Goal: Information Seeking & Learning: Learn about a topic

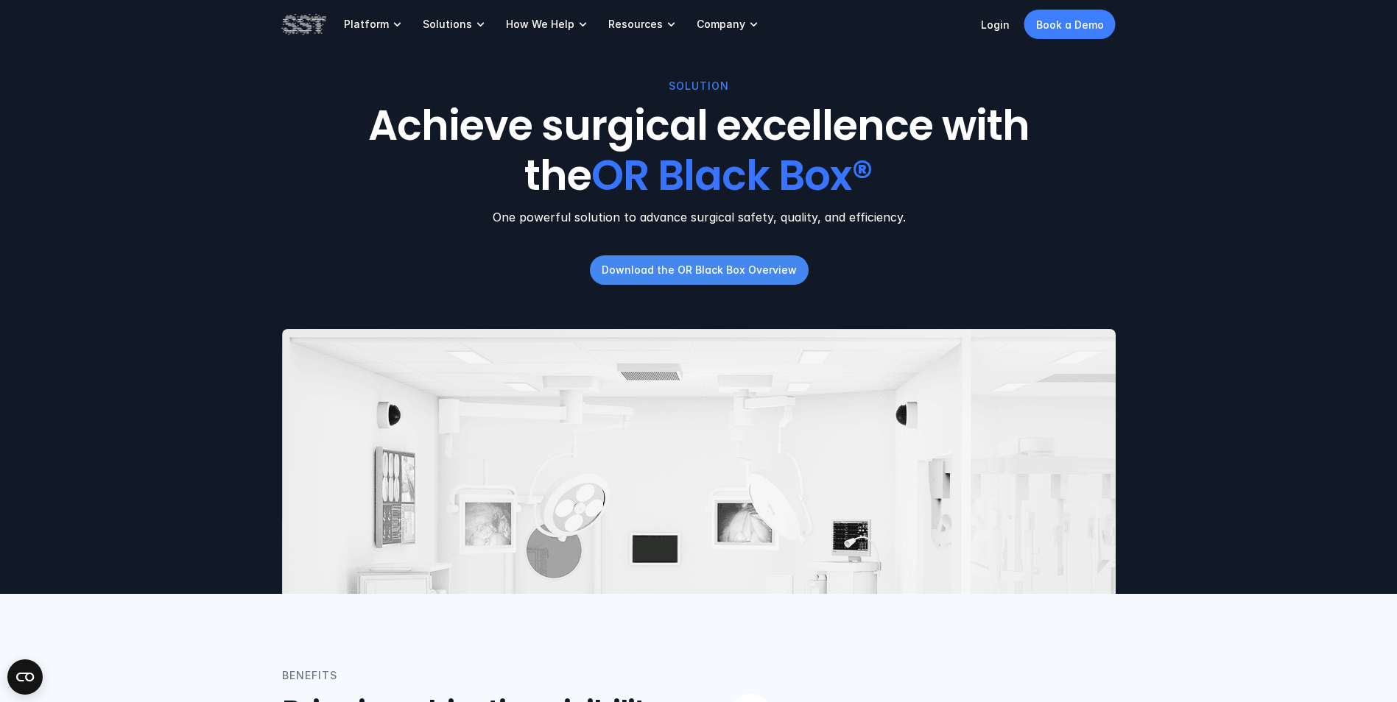
click at [780, 268] on p "Download the OR Black Box Overview" at bounding box center [698, 269] width 195 height 15
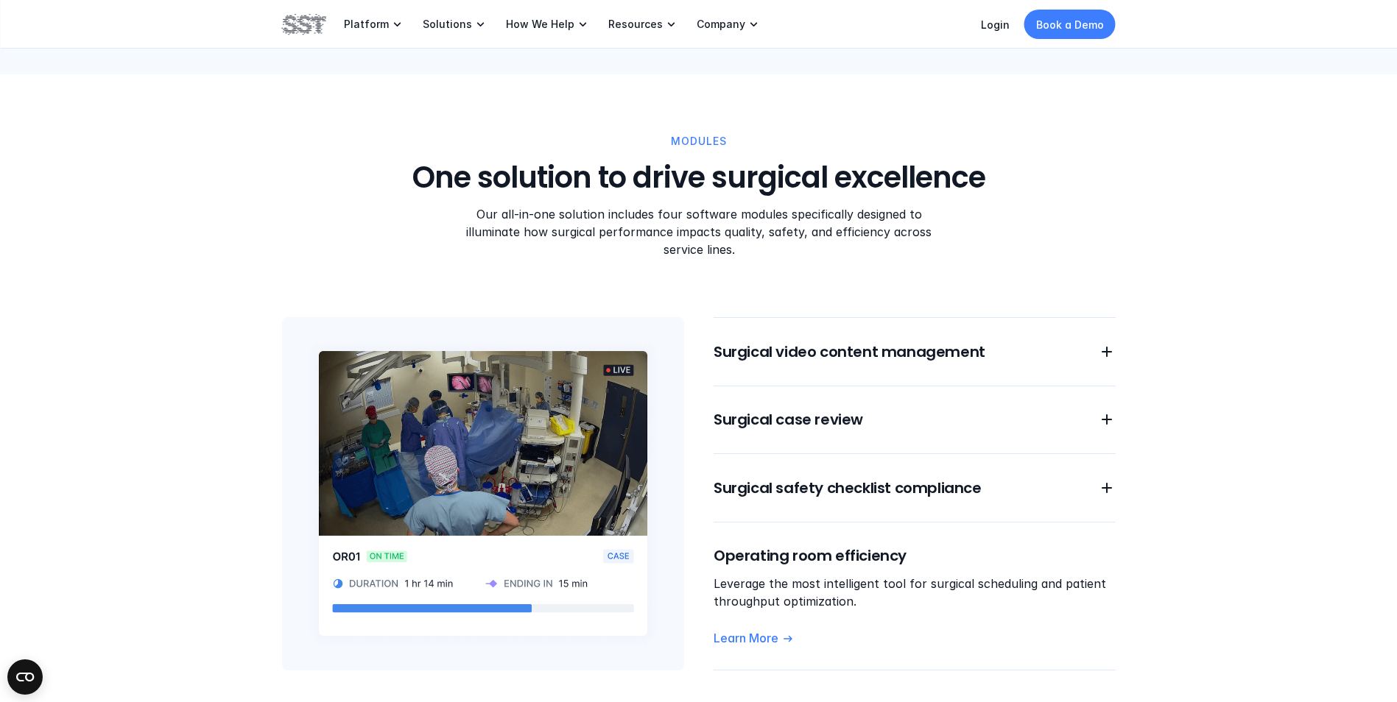
scroll to position [1031, 0]
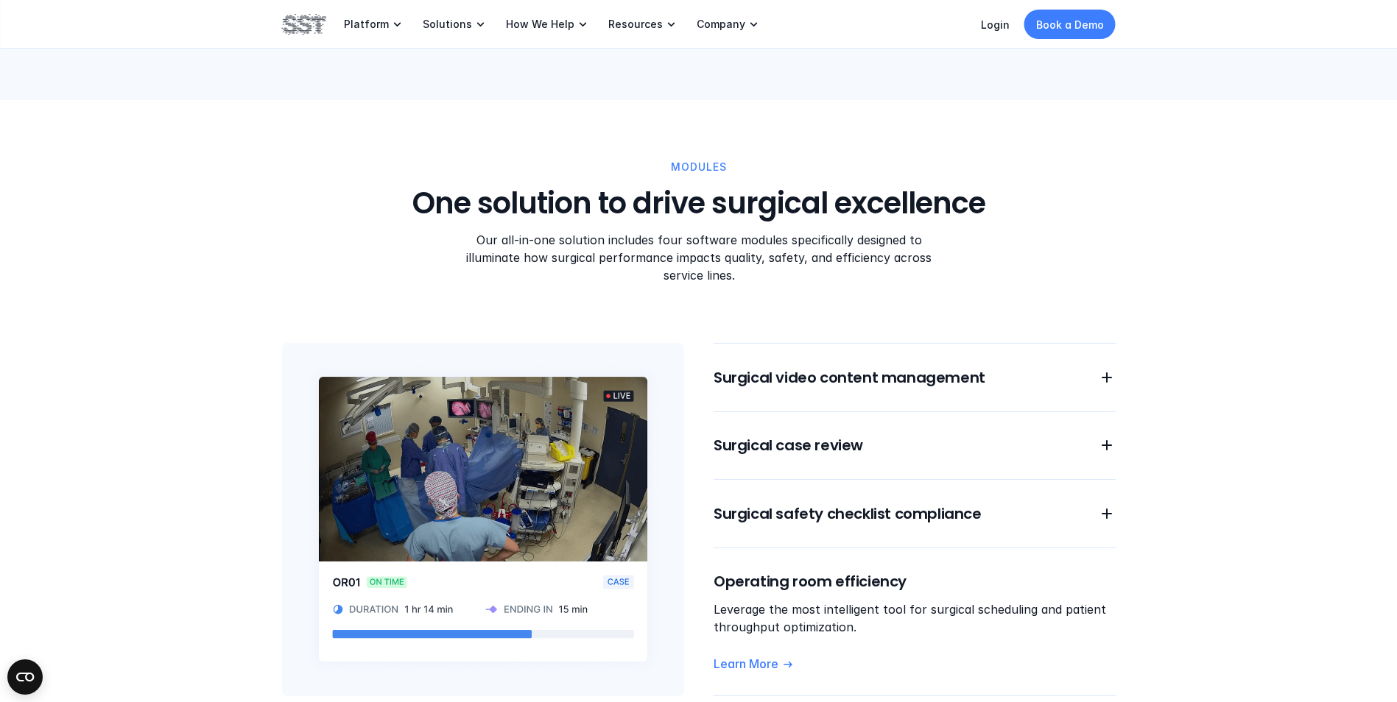
click at [557, 418] on img at bounding box center [483, 519] width 402 height 353
click at [1103, 369] on icon at bounding box center [1107, 378] width 18 height 18
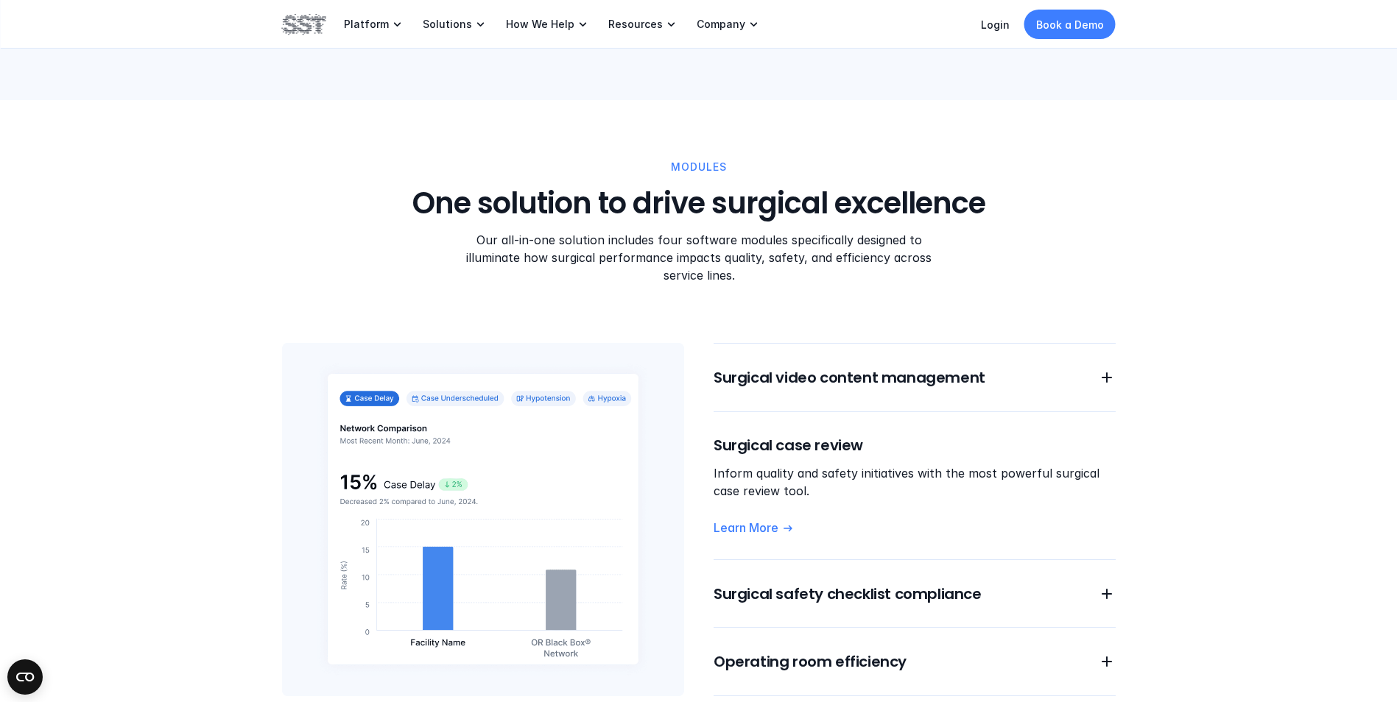
click at [443, 384] on img at bounding box center [483, 519] width 402 height 353
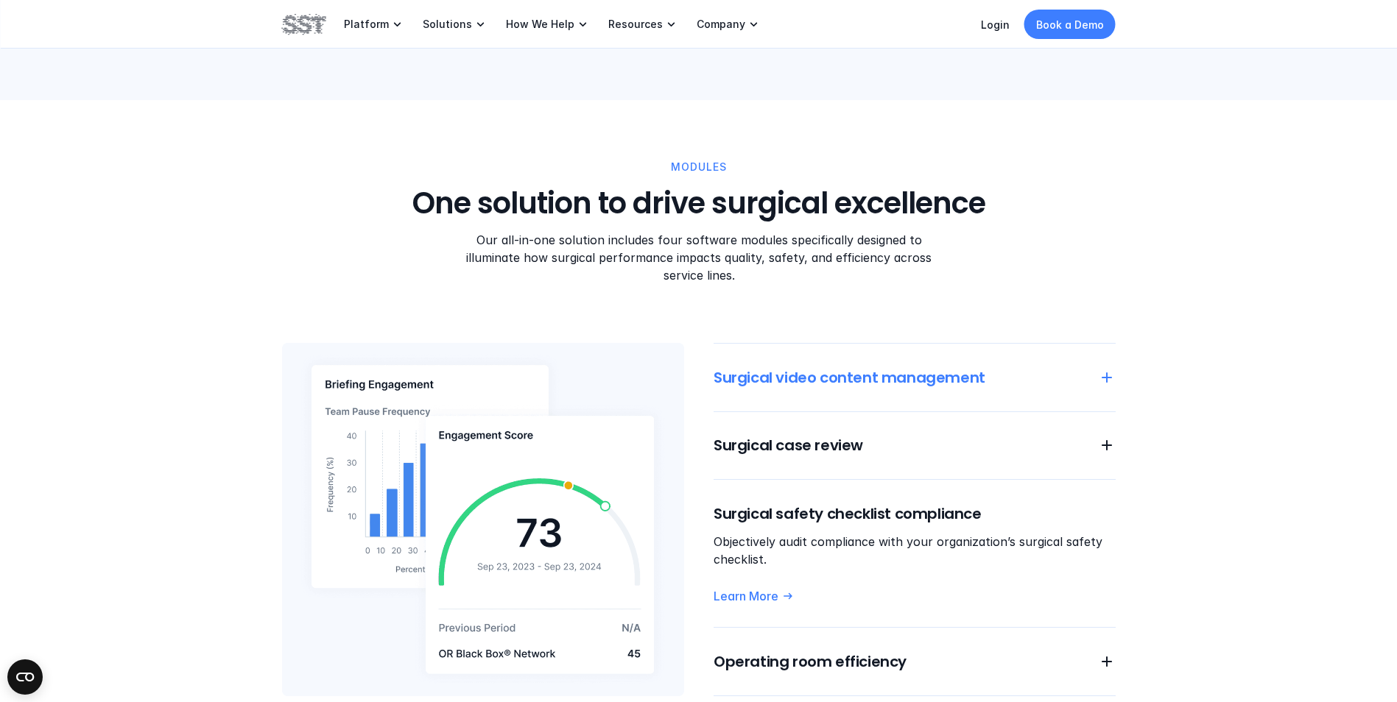
click at [1105, 369] on icon at bounding box center [1107, 378] width 18 height 18
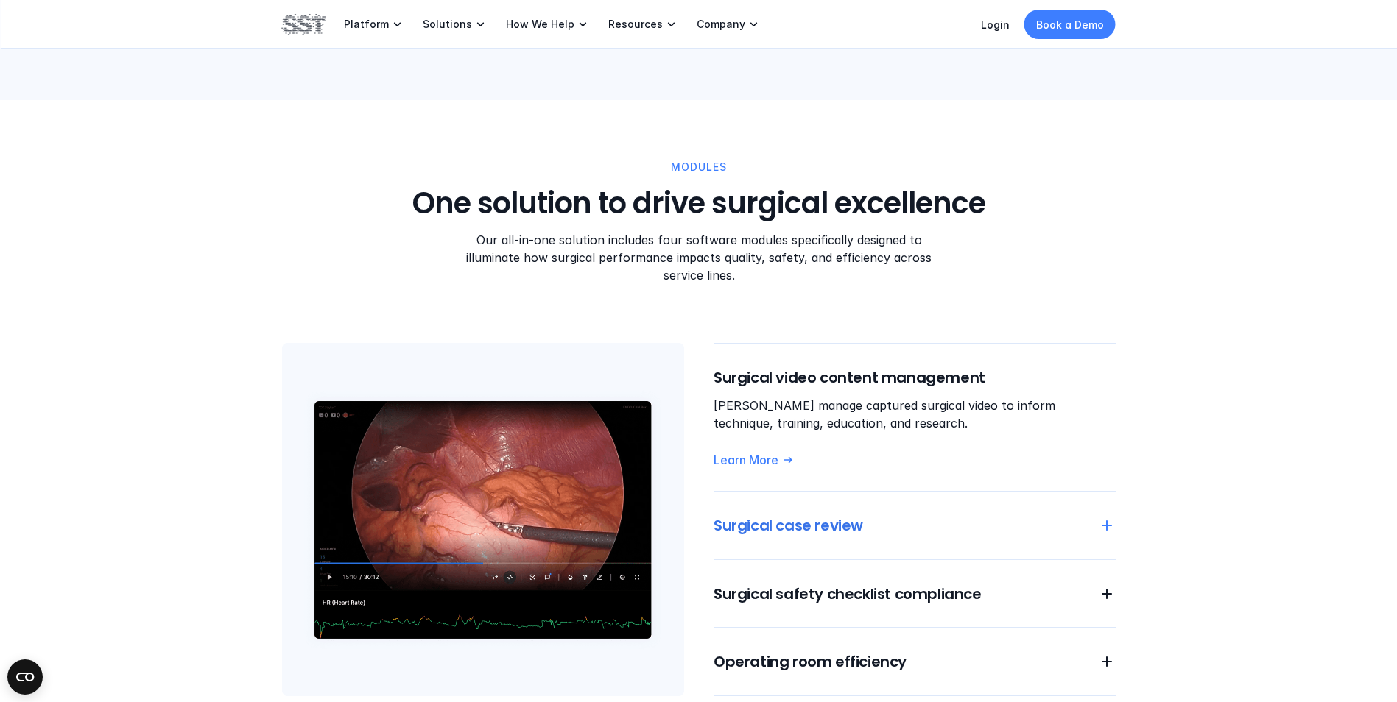
click at [1110, 517] on icon at bounding box center [1107, 526] width 18 height 18
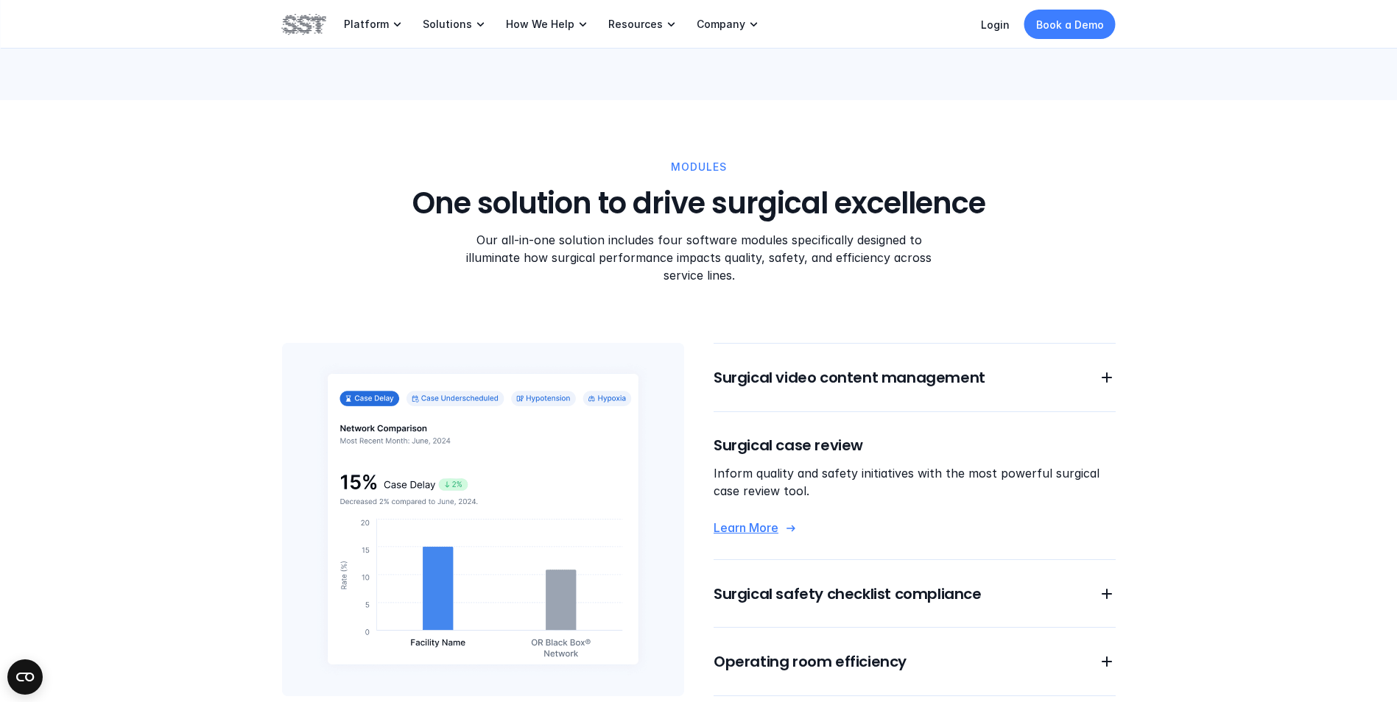
click at [744, 521] on p "Learn More" at bounding box center [746, 528] width 65 height 15
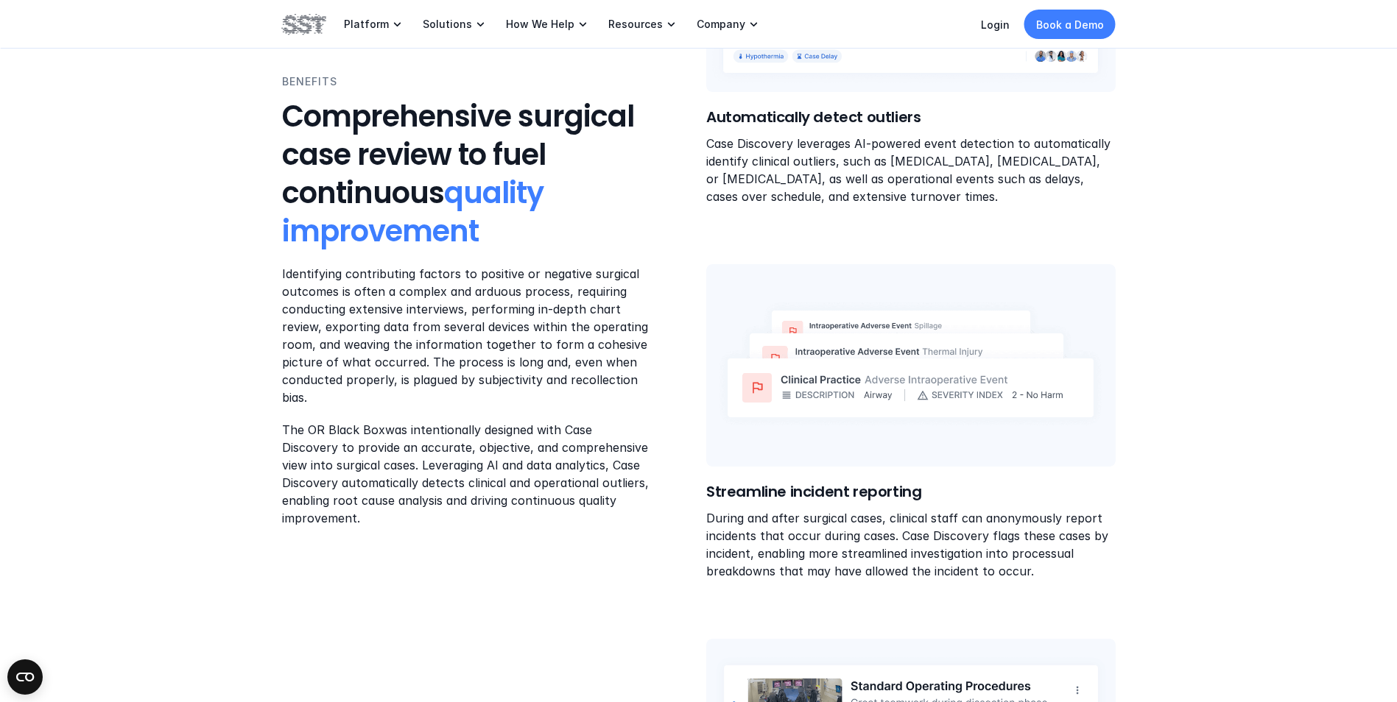
scroll to position [589, 0]
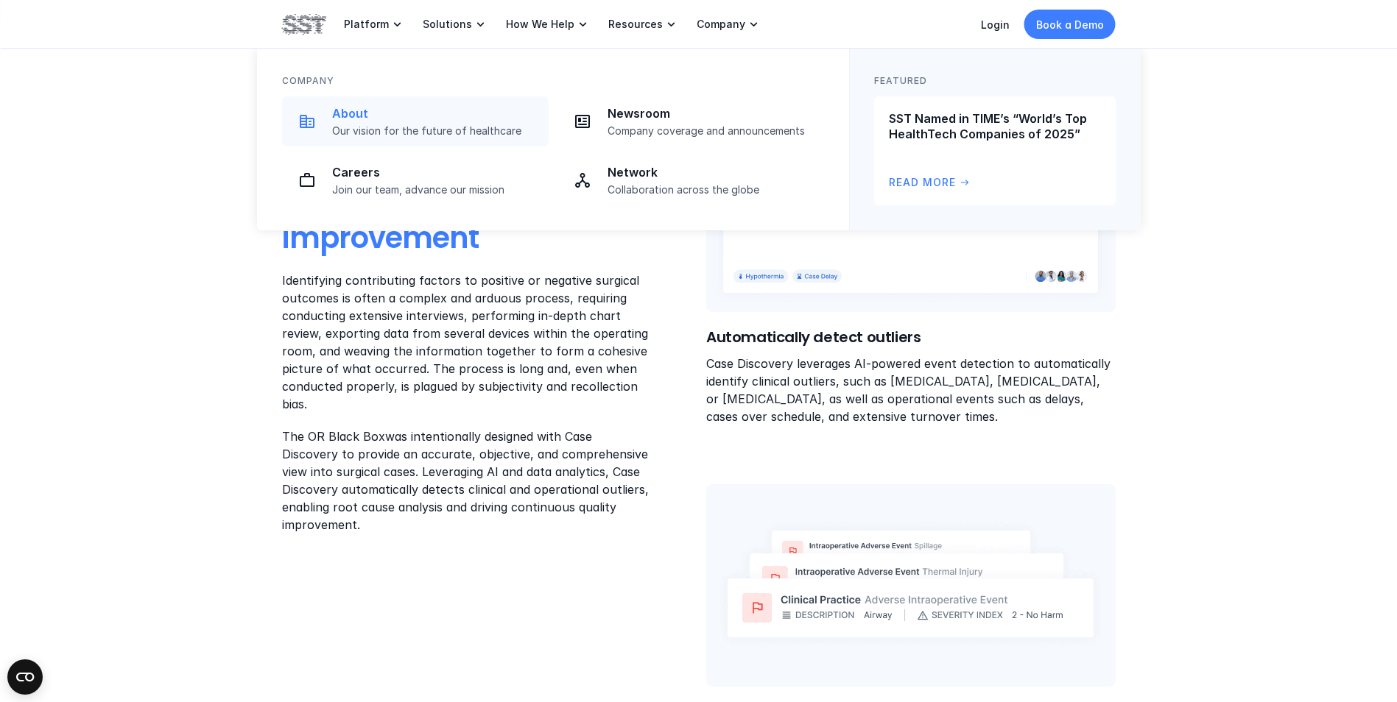
click at [431, 119] on p "About" at bounding box center [436, 113] width 208 height 15
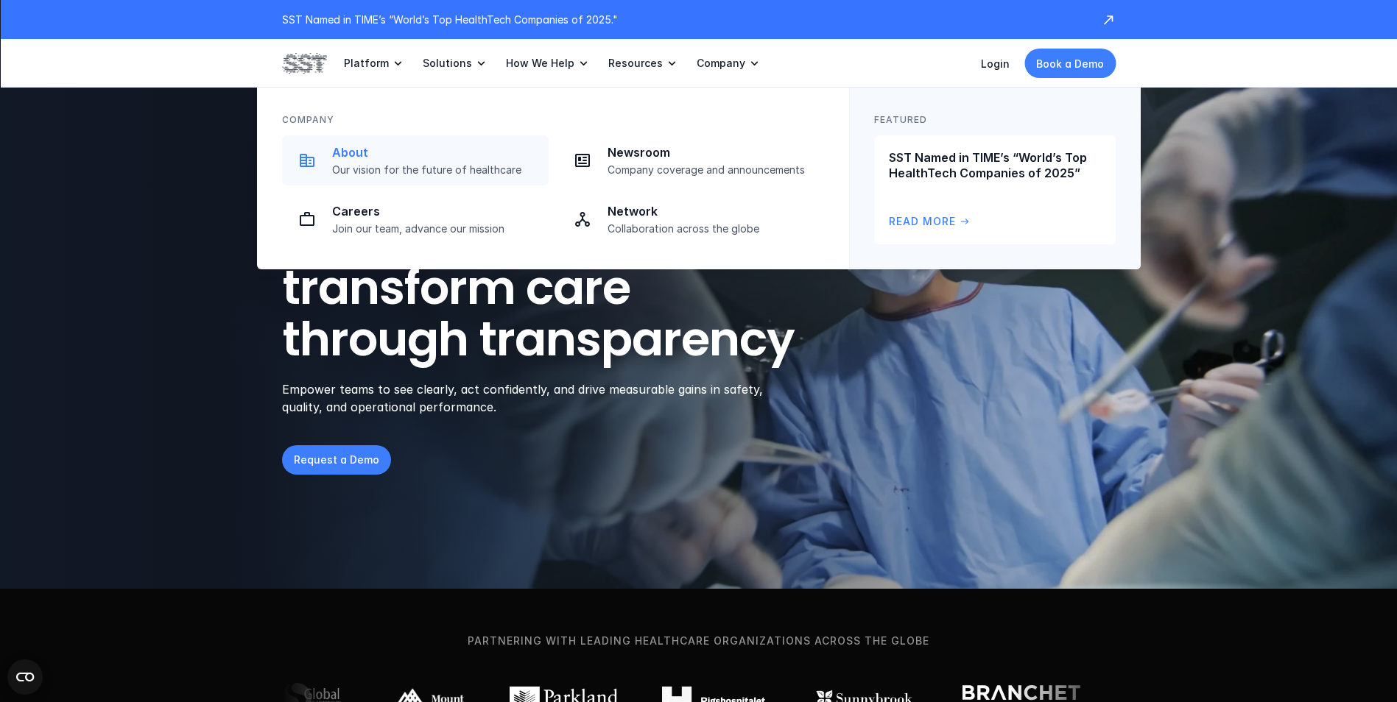
click at [434, 169] on p "Our vision for the future of healthcare" at bounding box center [436, 169] width 208 height 13
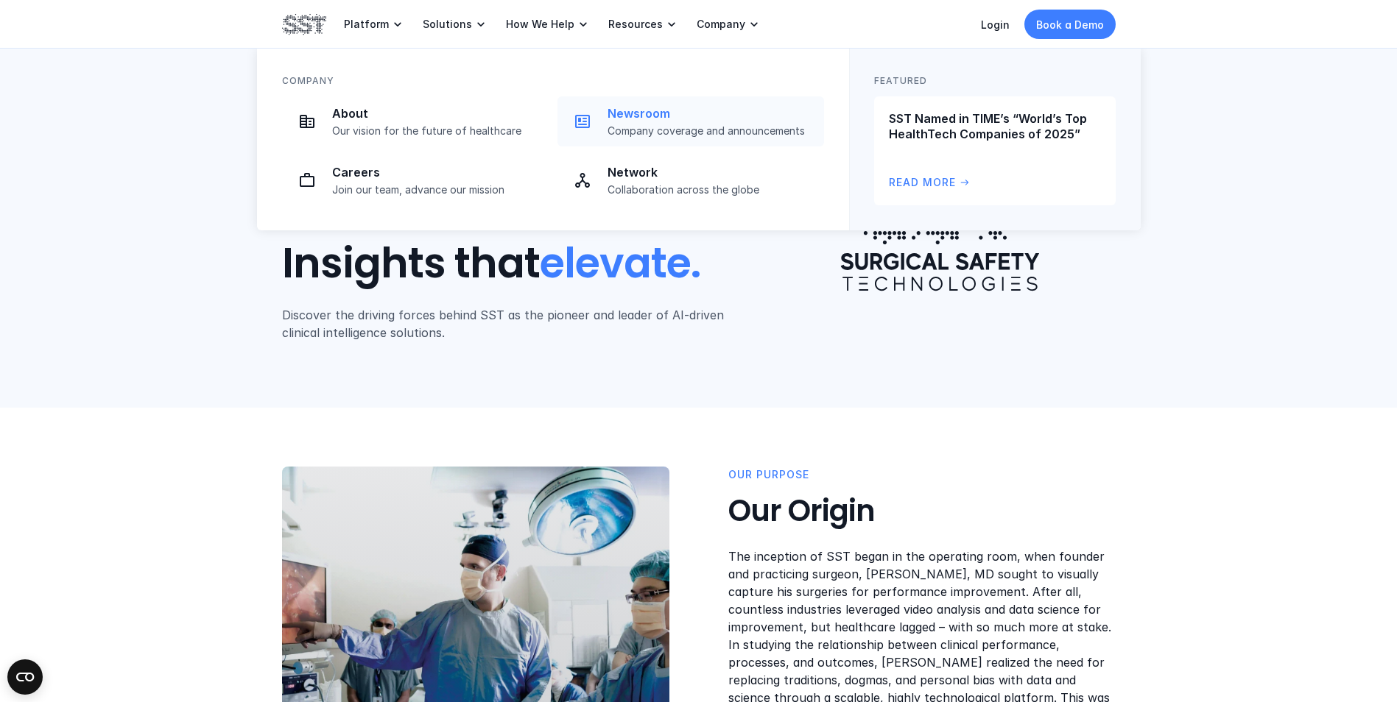
click at [687, 130] on p "Company coverage and announcements" at bounding box center [711, 130] width 208 height 13
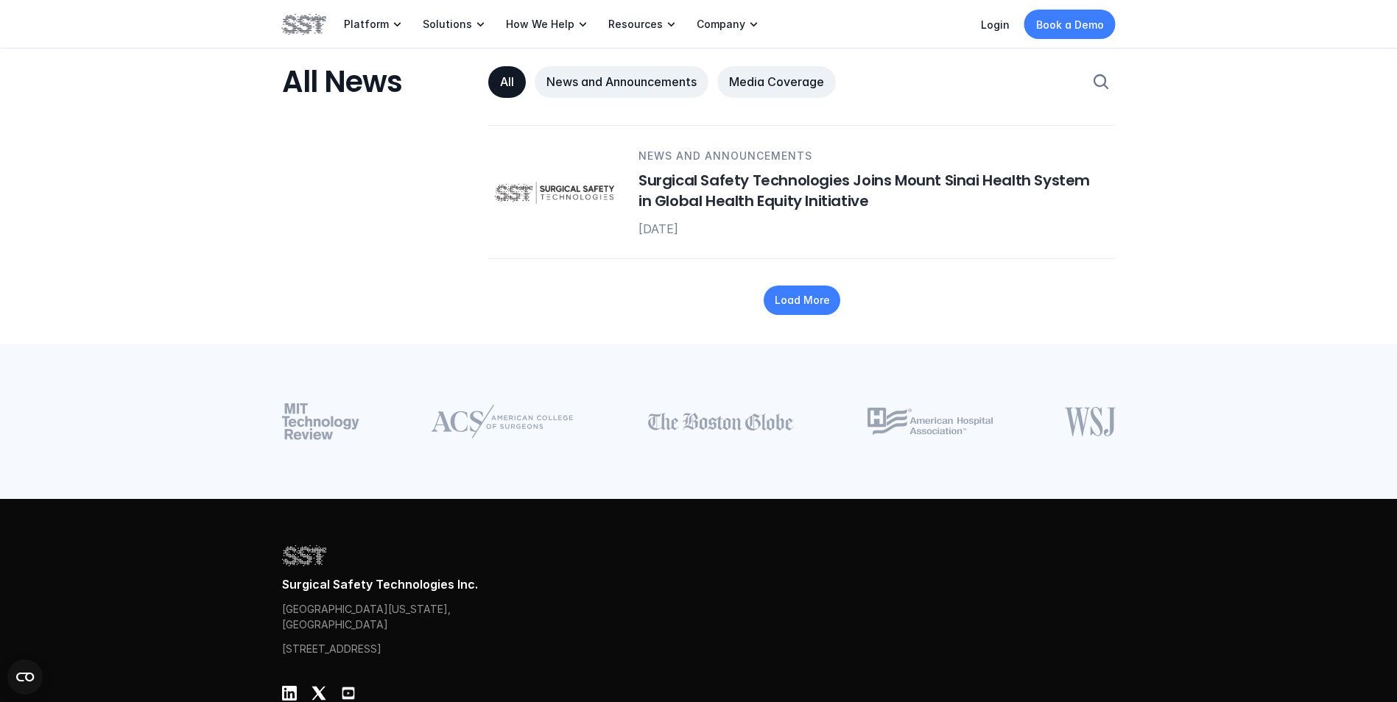
scroll to position [2209, 0]
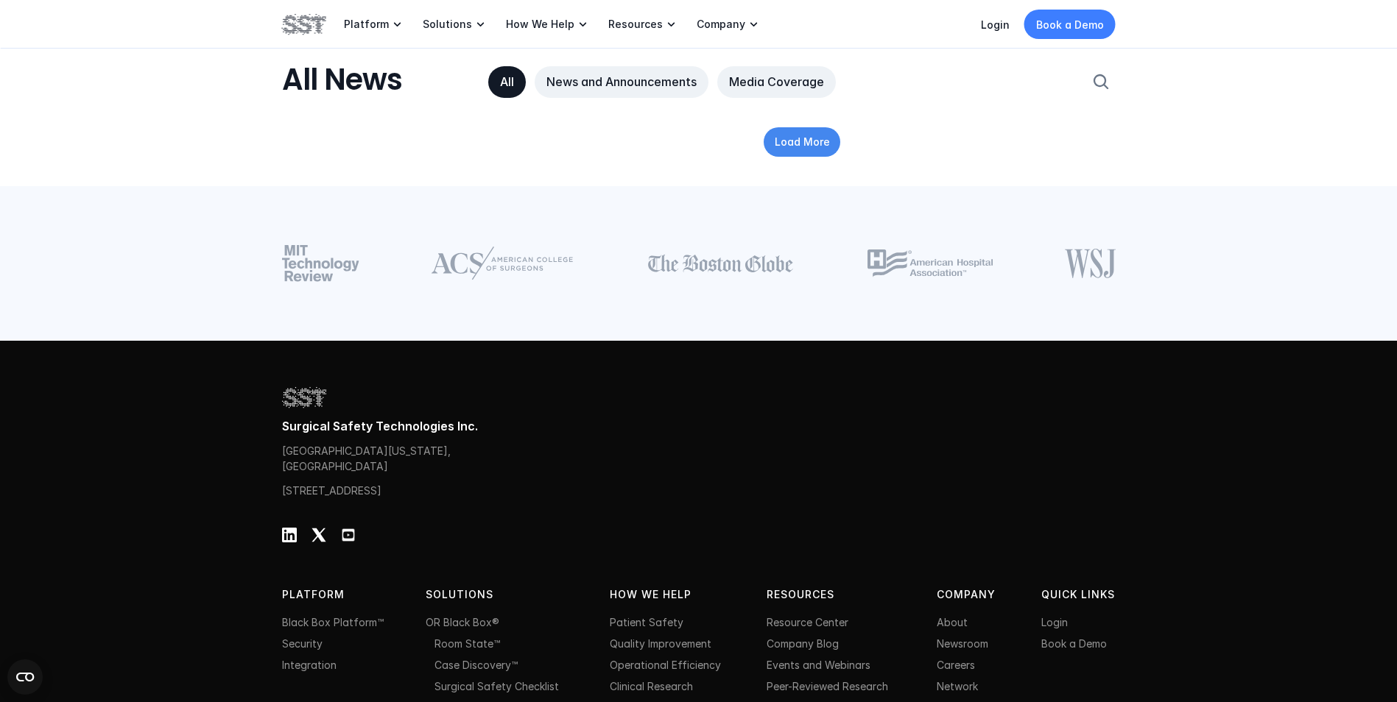
click at [815, 135] on p "Load More" at bounding box center [801, 141] width 55 height 15
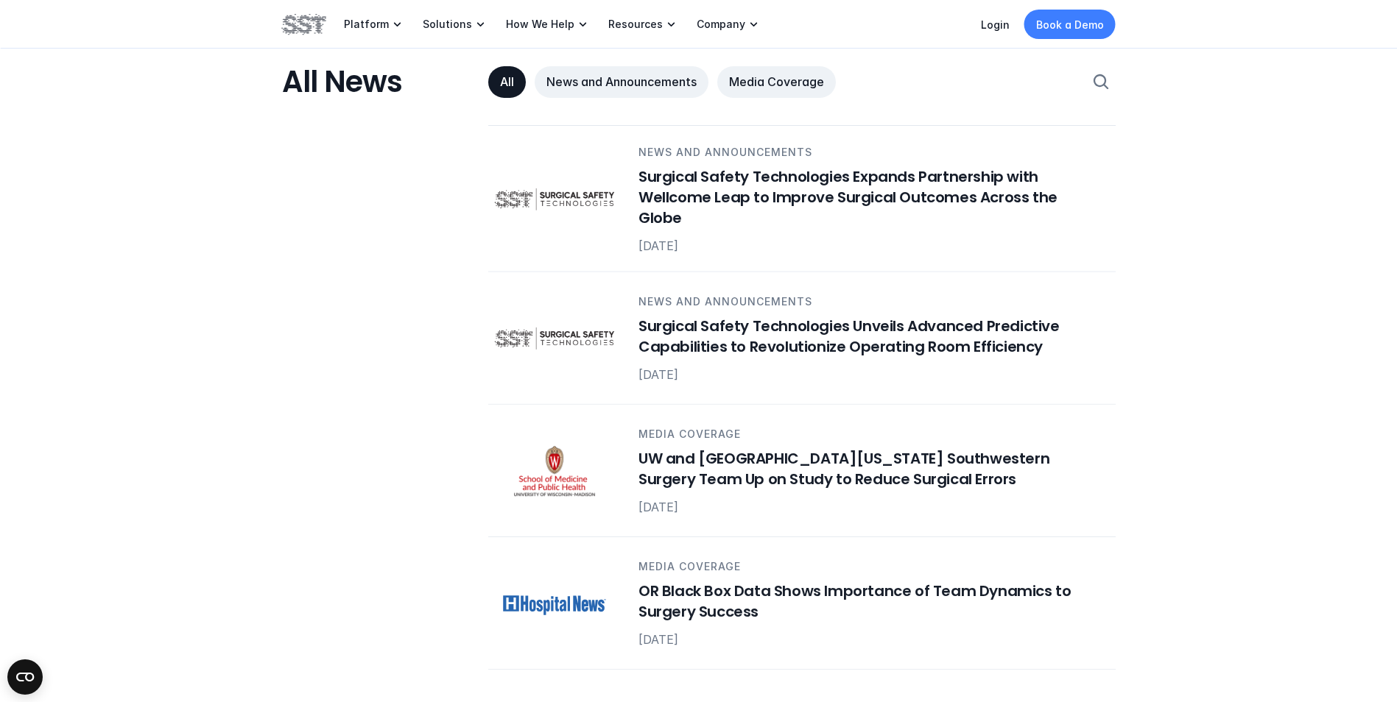
scroll to position [3314, 0]
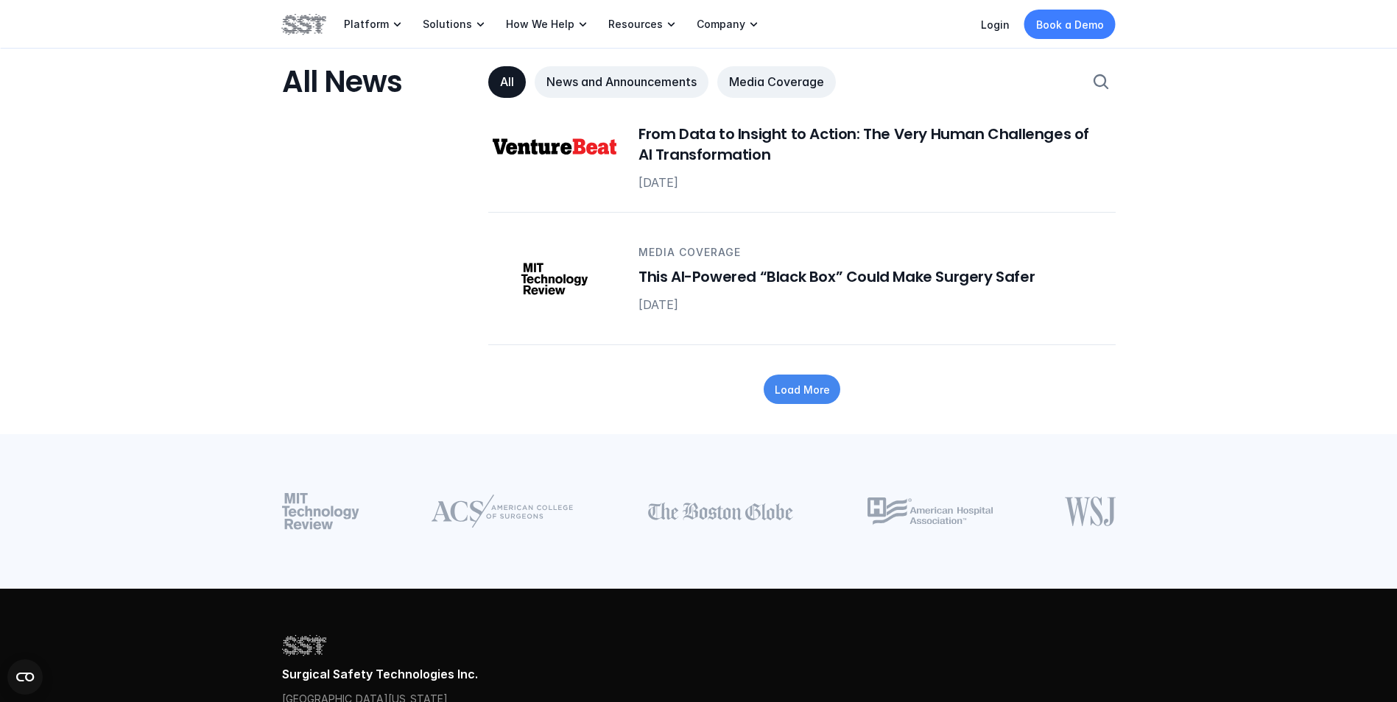
click at [806, 376] on div "Load More" at bounding box center [802, 390] width 77 height 29
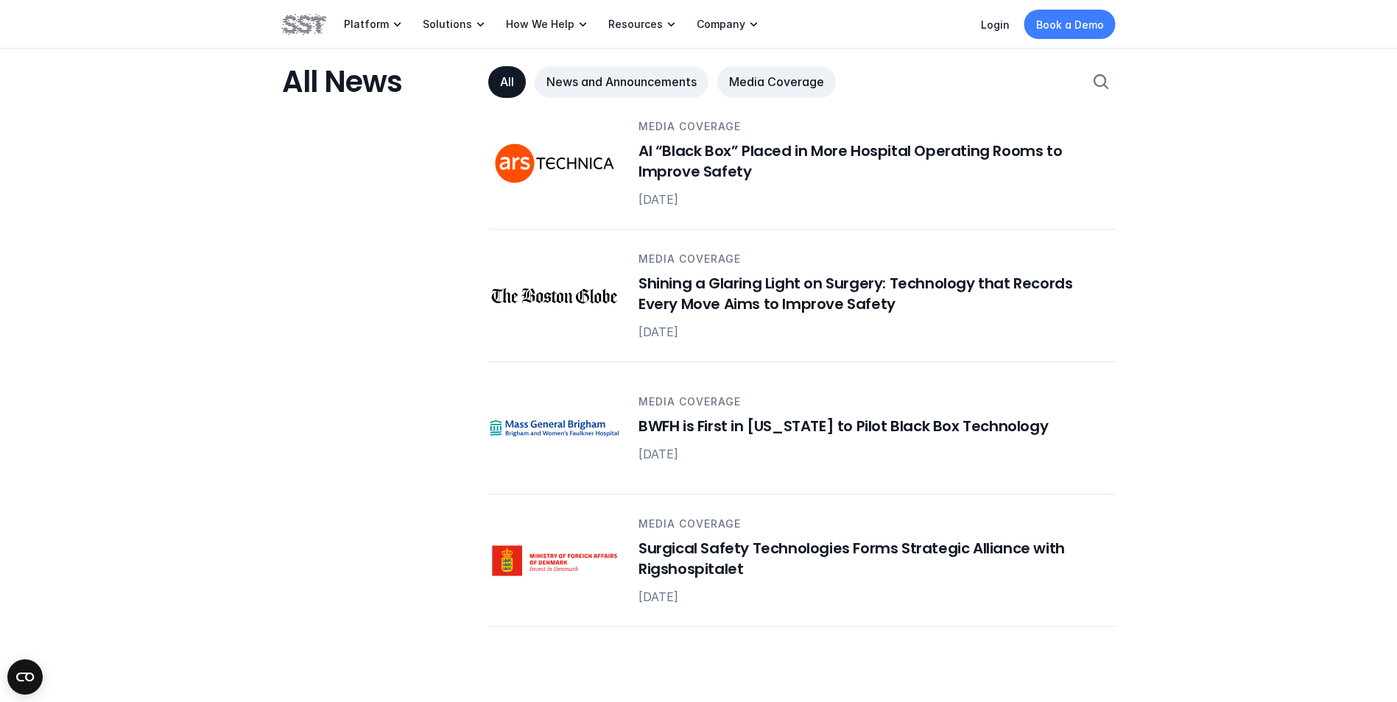
scroll to position [4418, 0]
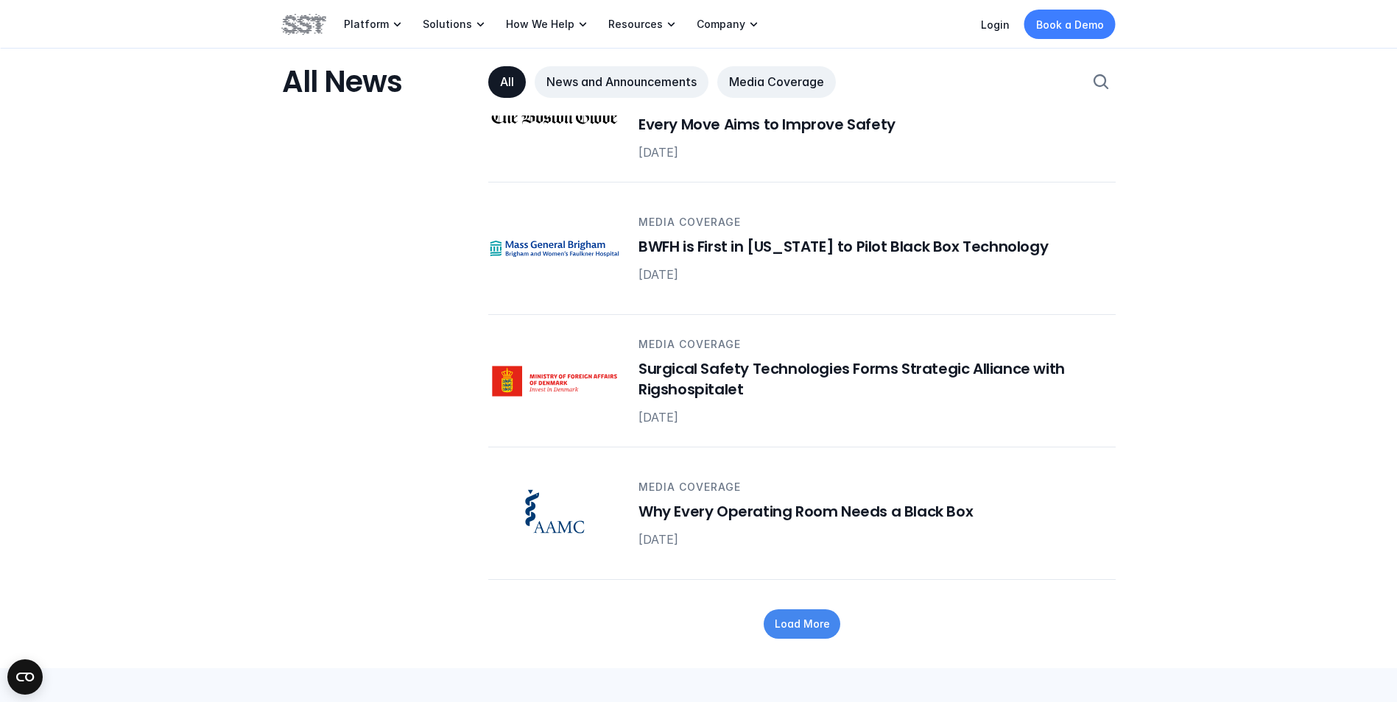
click at [824, 617] on p "Load More" at bounding box center [801, 624] width 55 height 15
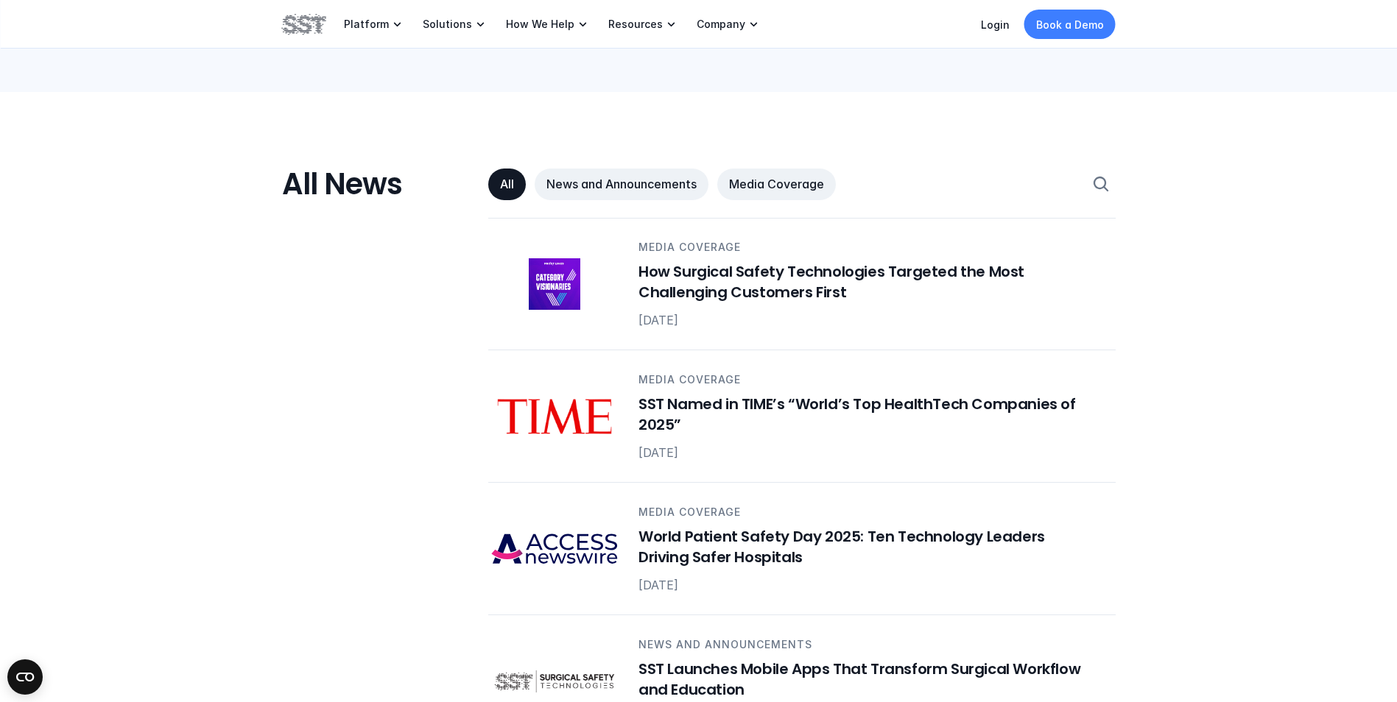
scroll to position [884, 0]
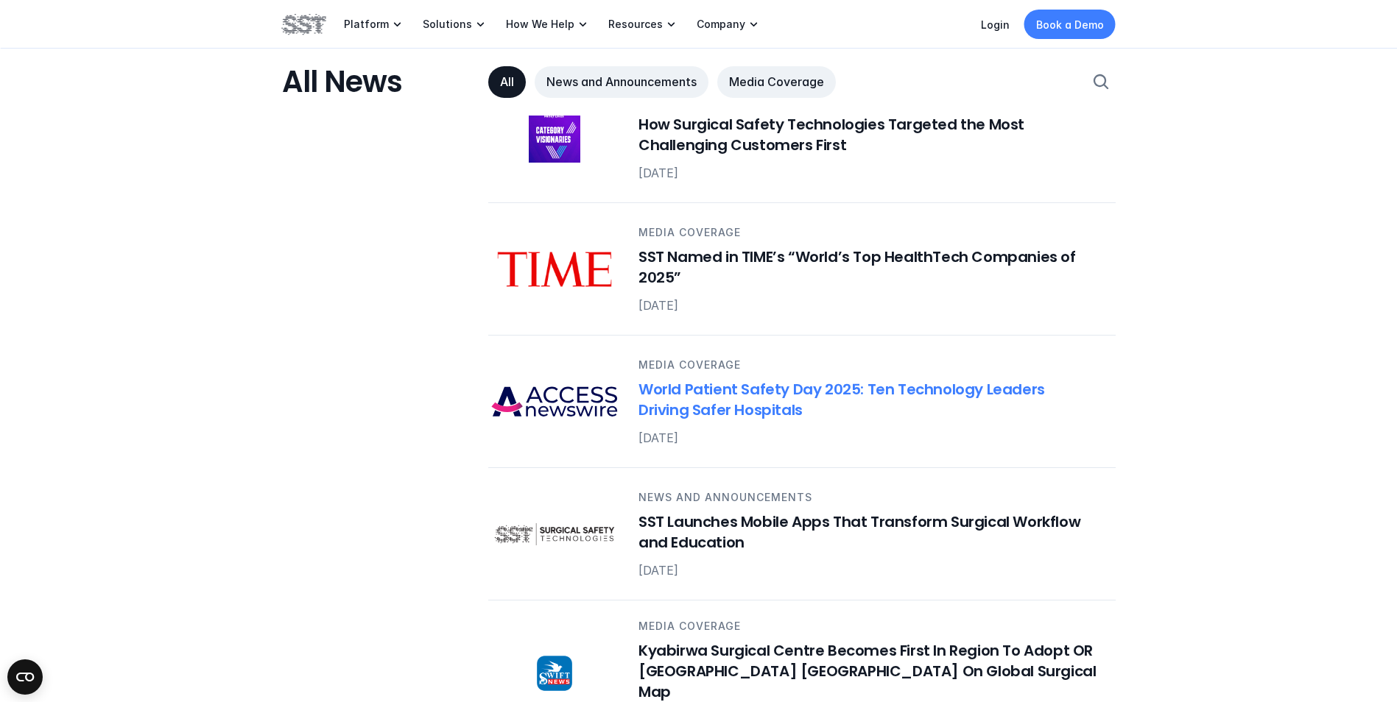
click at [1039, 390] on h6 "World Patient Safety Day 2025: Ten Technology Leaders Driving Safer Hospitals" at bounding box center [867, 399] width 459 height 41
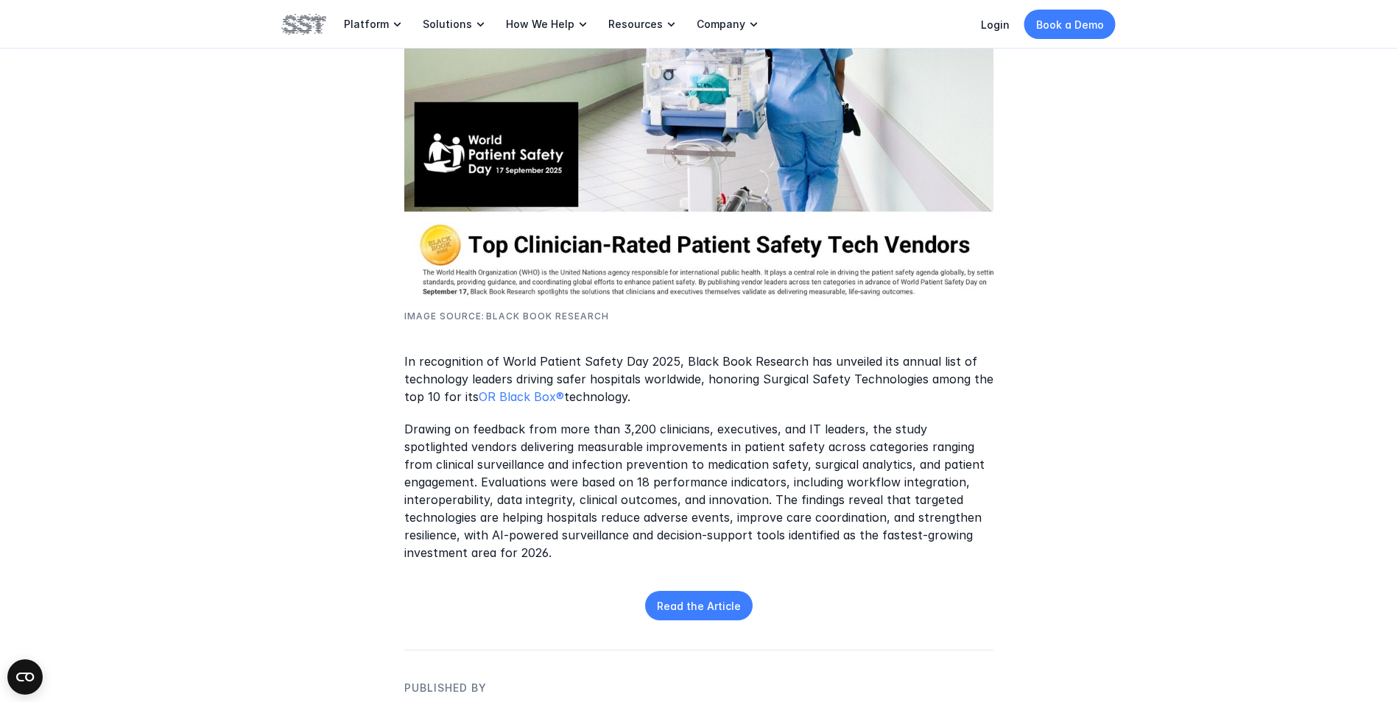
scroll to position [515, 0]
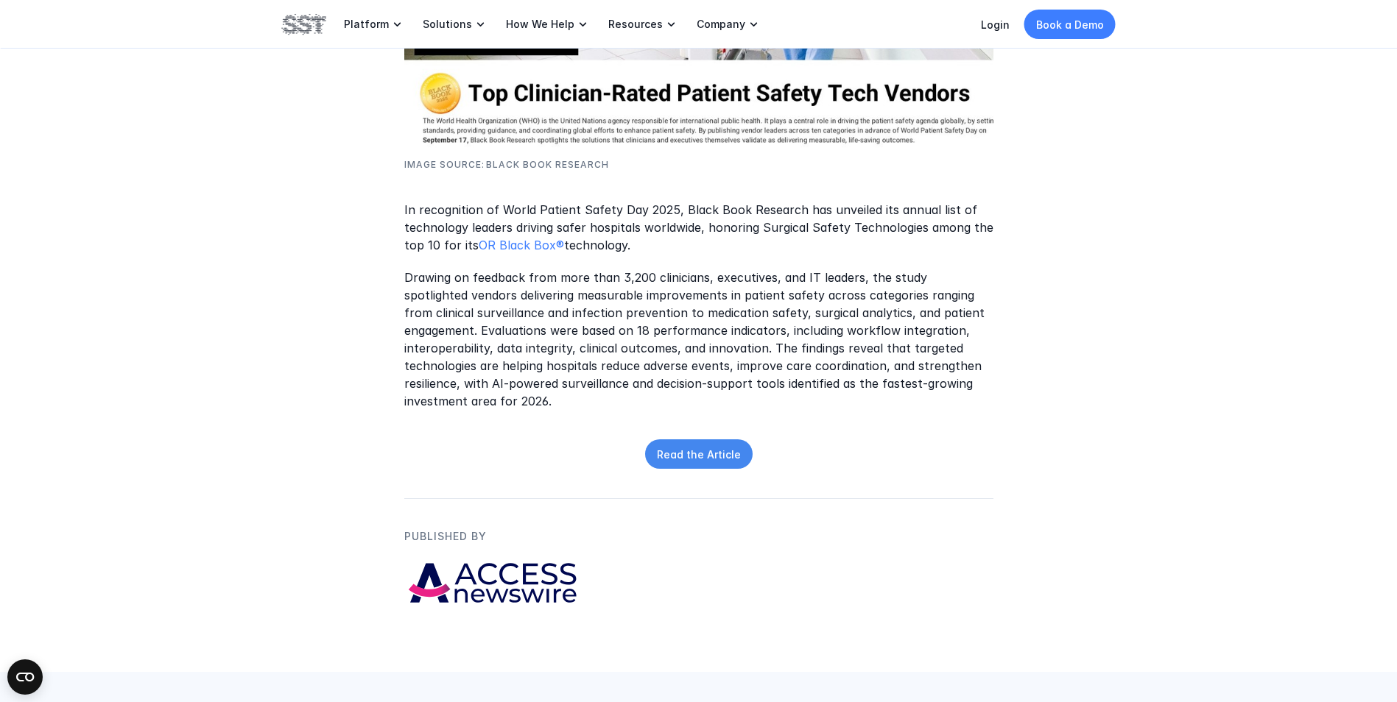
click at [739, 445] on link "Read the Article" at bounding box center [699, 454] width 108 height 29
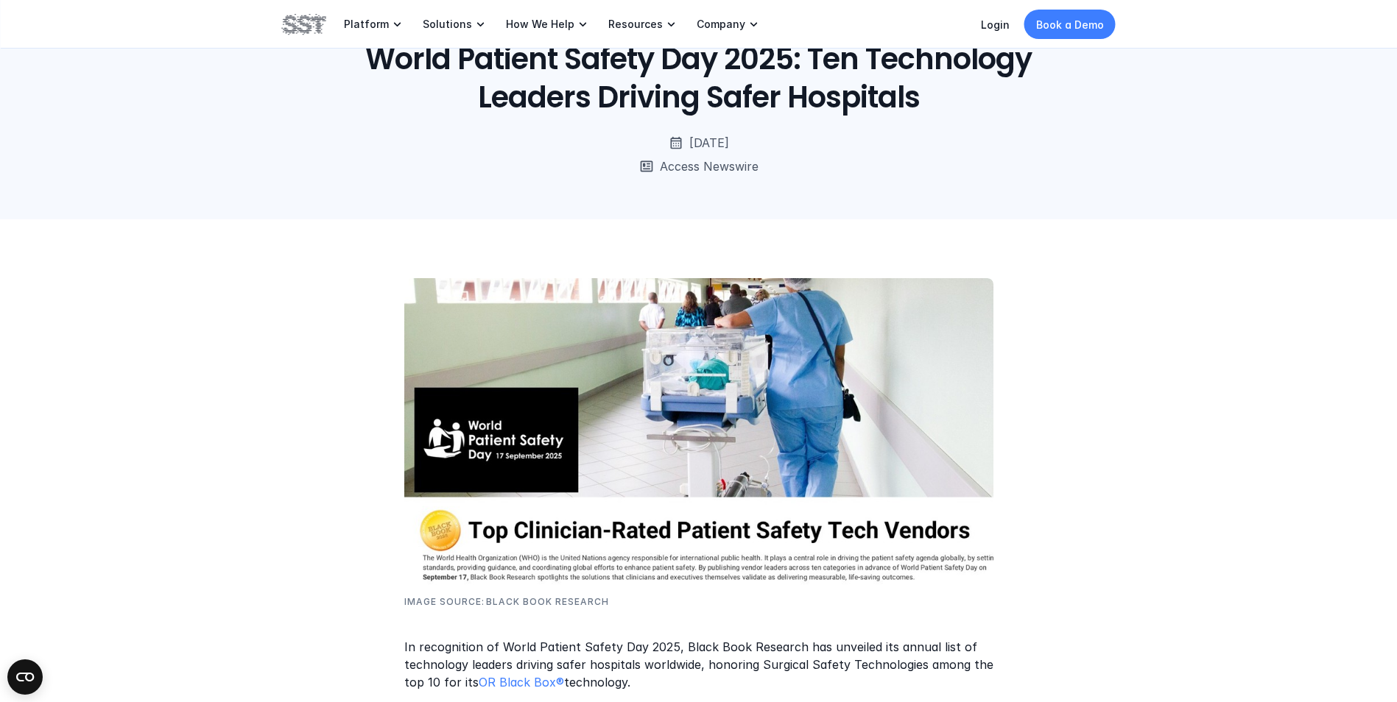
scroll to position [74, 0]
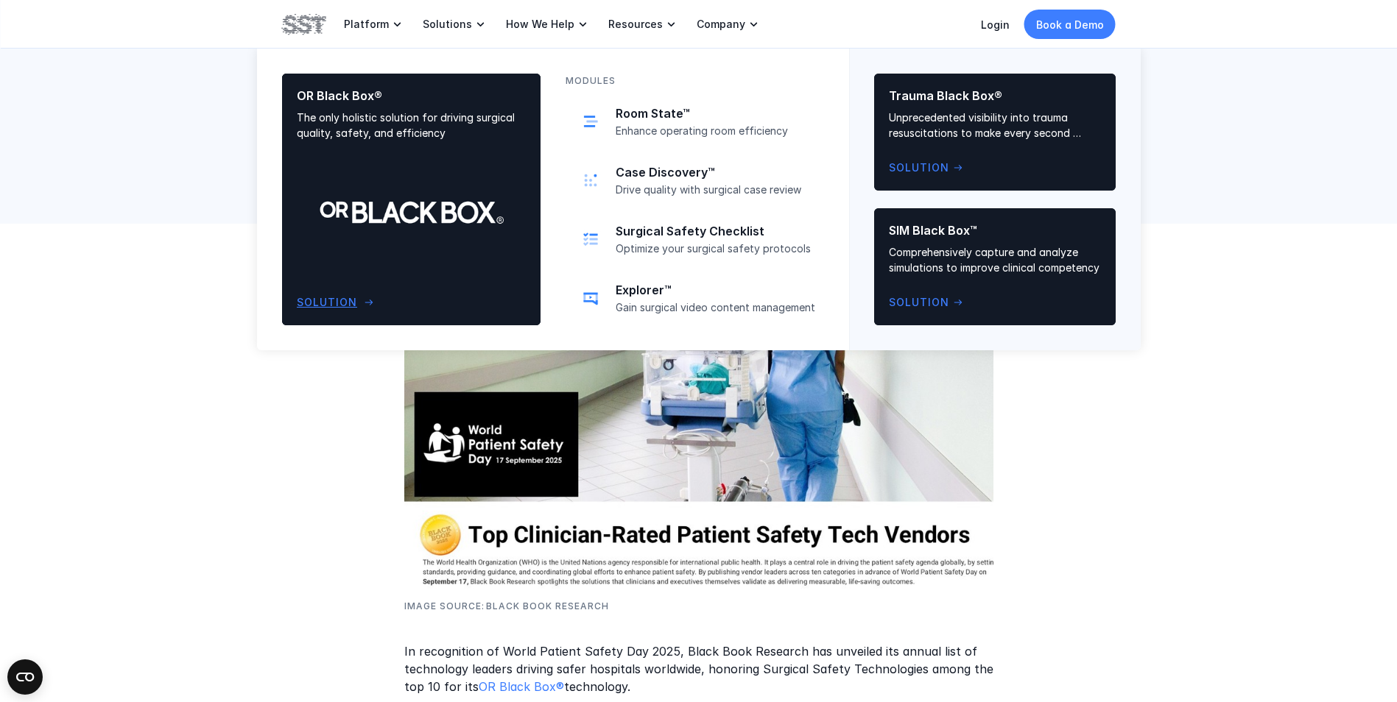
click at [413, 211] on div "OR Black Box® The only holistic solution for driving surgical quality, safety, …" at bounding box center [411, 199] width 229 height 222
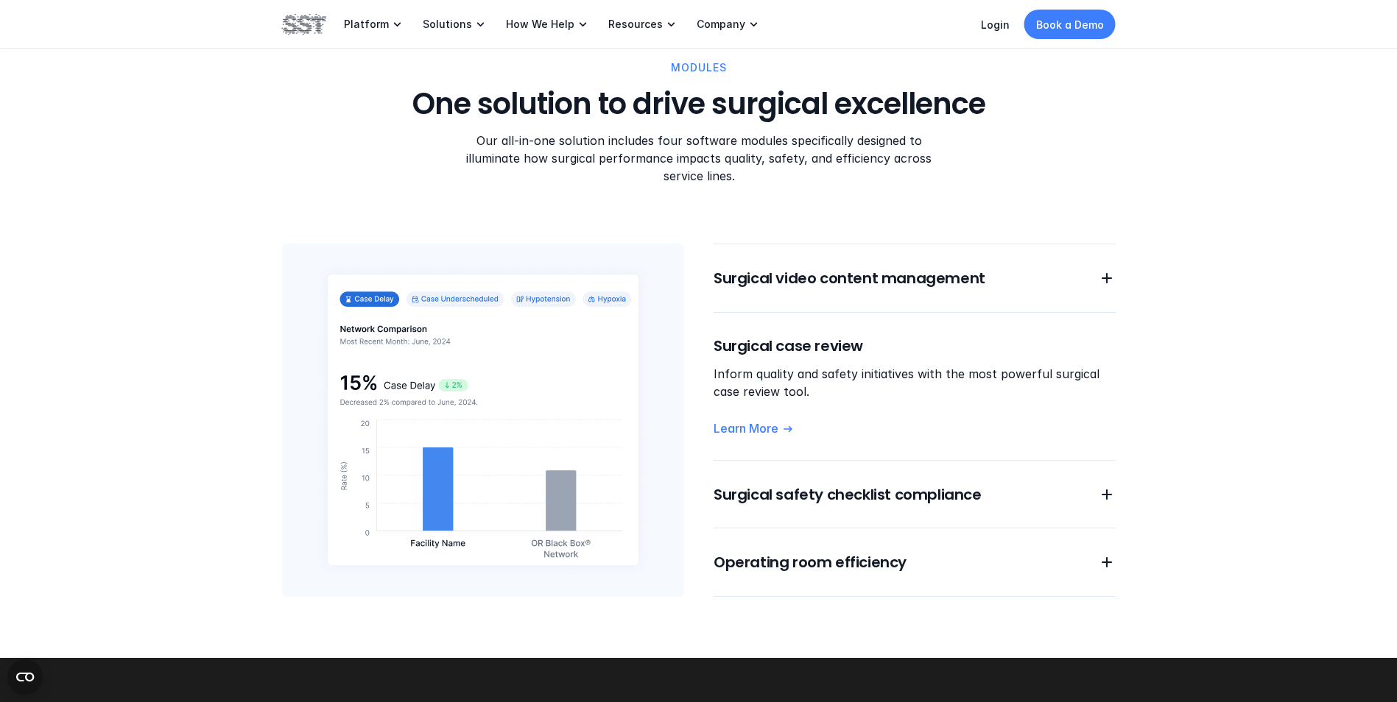
scroll to position [1105, 0]
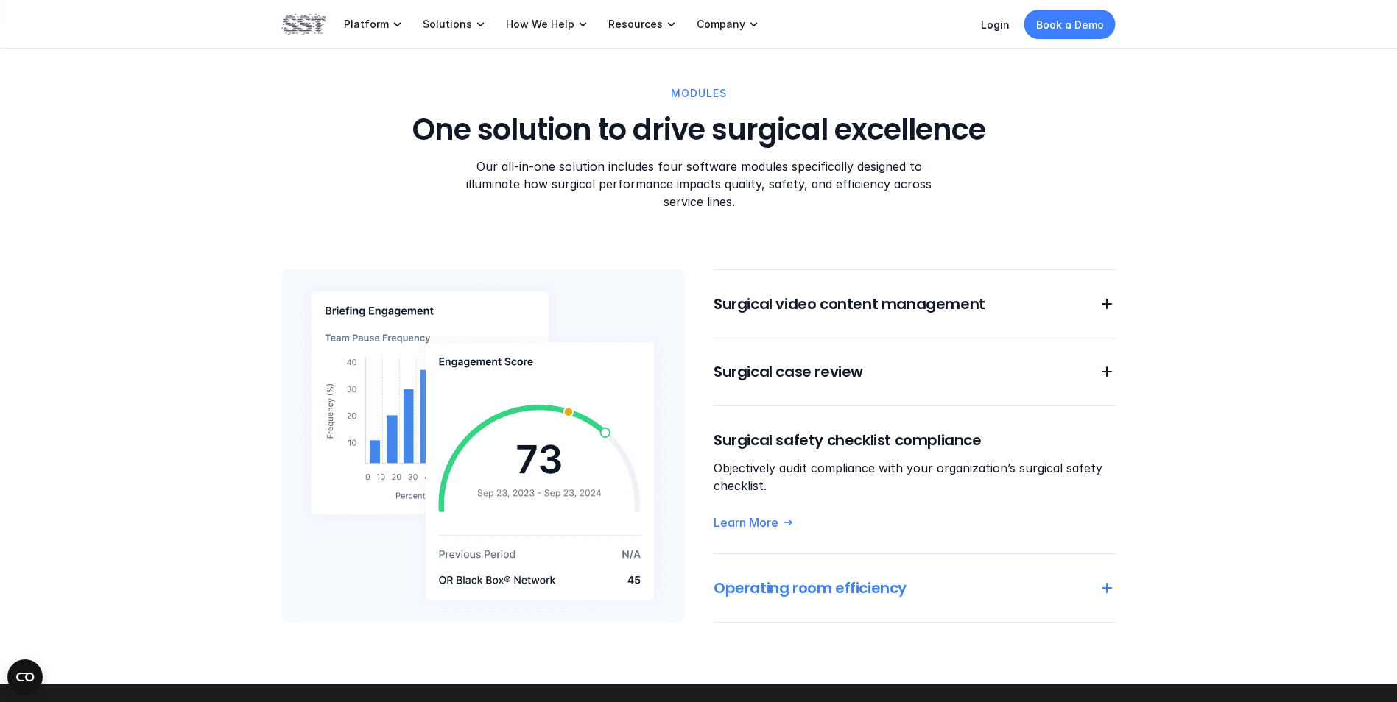
click at [1098, 580] on icon at bounding box center [1107, 589] width 18 height 18
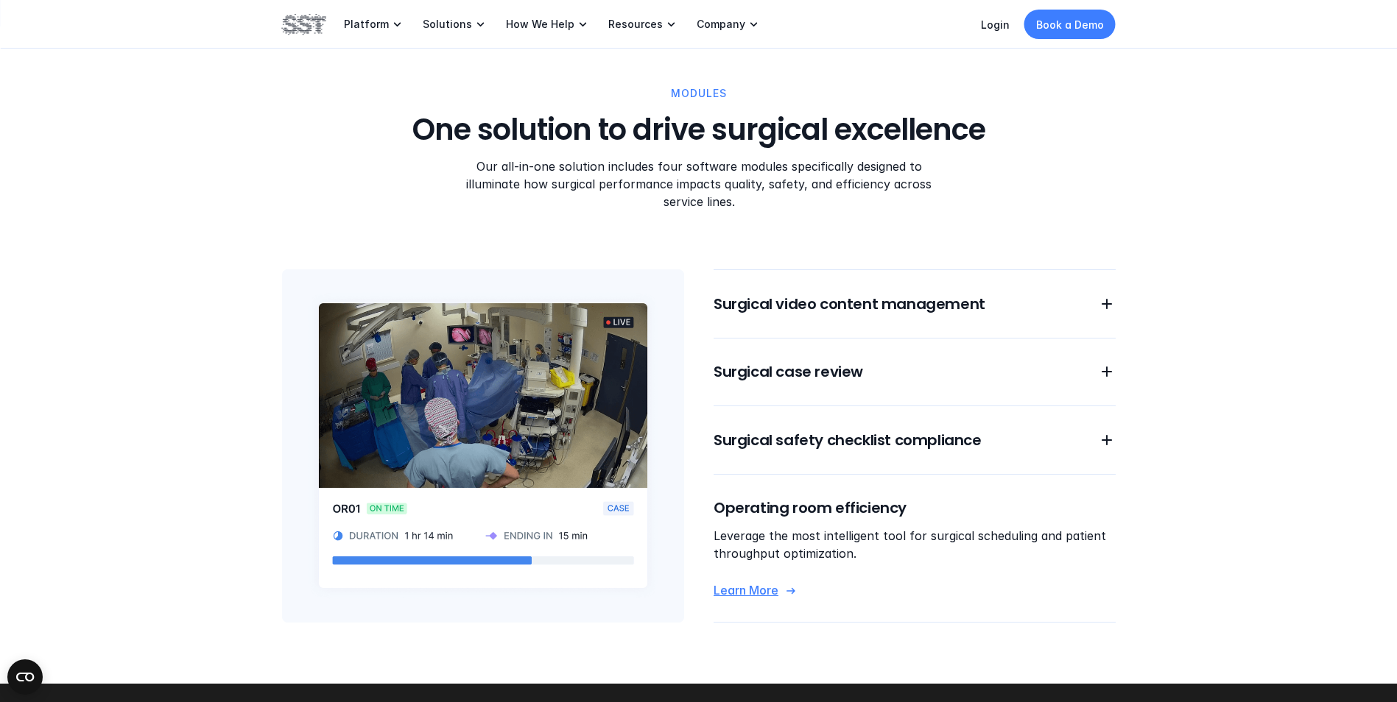
click at [748, 583] on p "Learn More" at bounding box center [746, 590] width 65 height 15
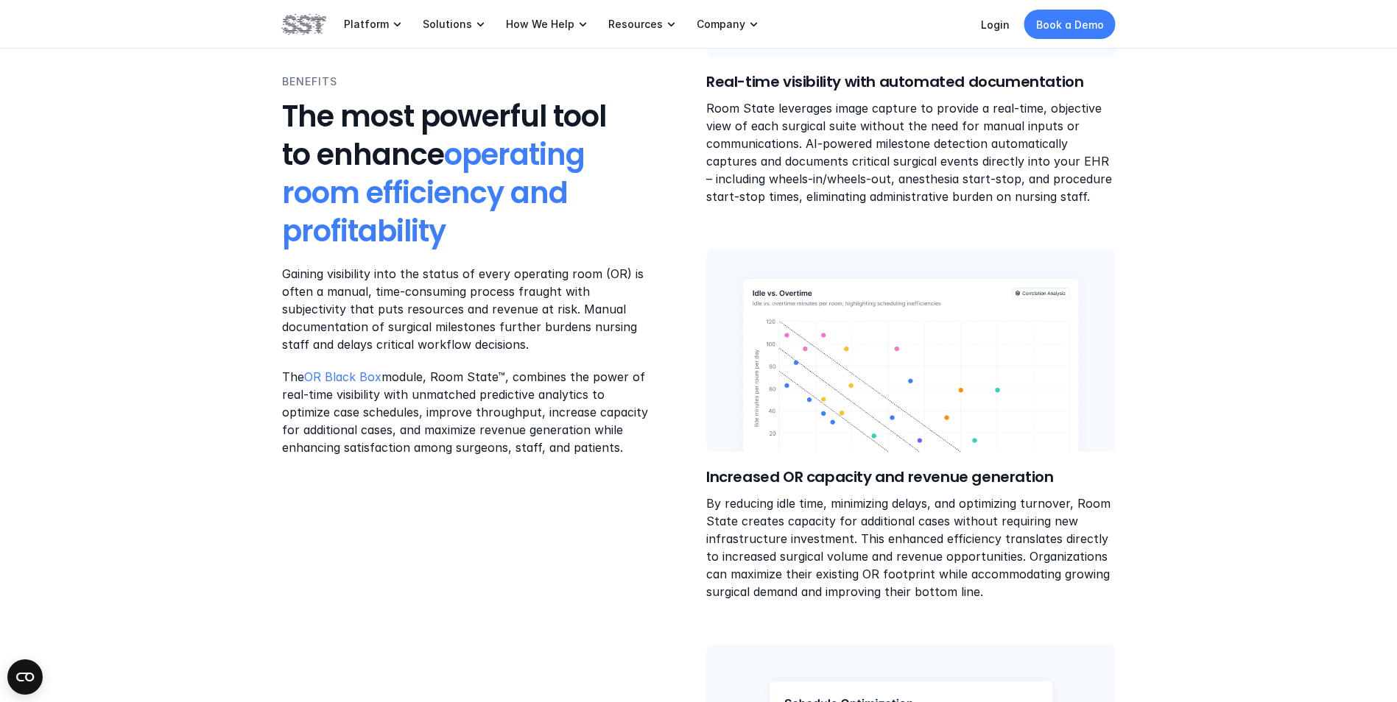
scroll to position [884, 0]
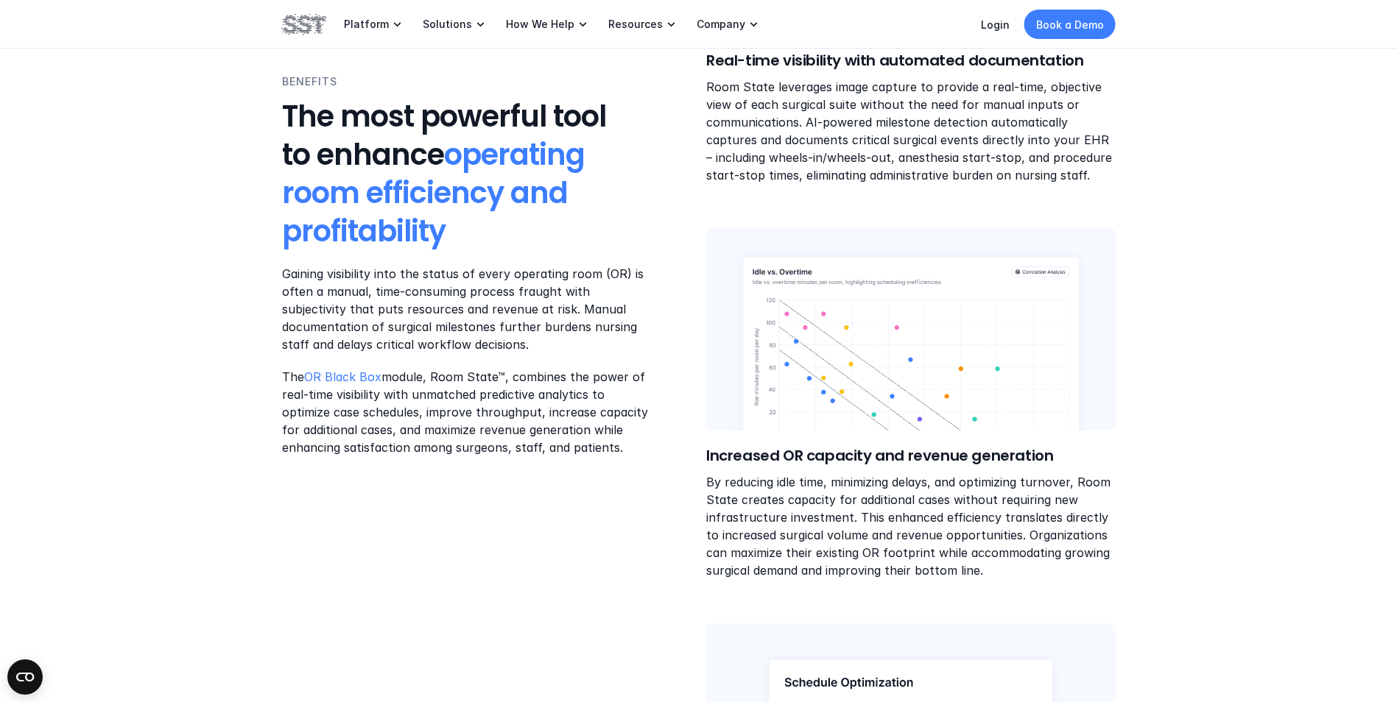
drag, startPoint x: 1297, startPoint y: 416, endPoint x: 1235, endPoint y: 501, distance: 105.9
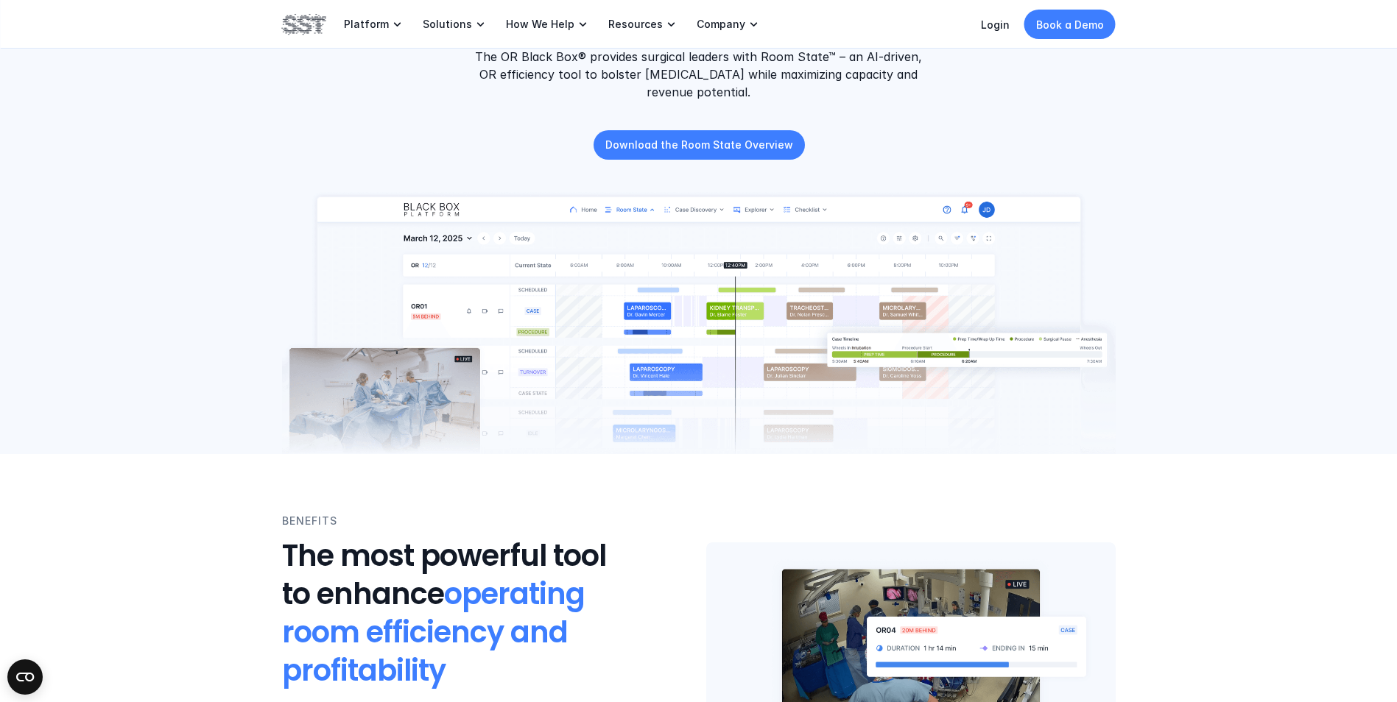
scroll to position [0, 0]
